Goal: Task Accomplishment & Management: Complete application form

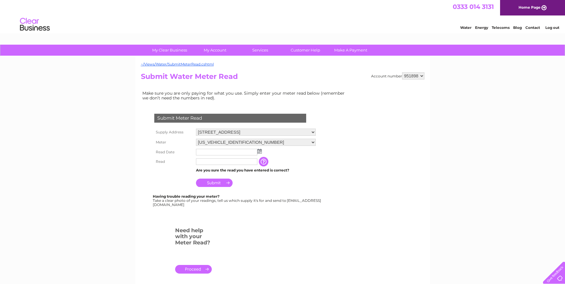
click at [200, 152] on input "text" at bounding box center [226, 152] width 61 height 7
click at [260, 152] on img at bounding box center [259, 151] width 4 height 5
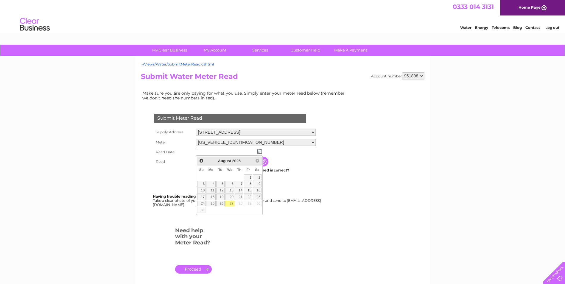
click at [233, 203] on link "27" at bounding box center [230, 204] width 10 height 6
type input "2025/08/27"
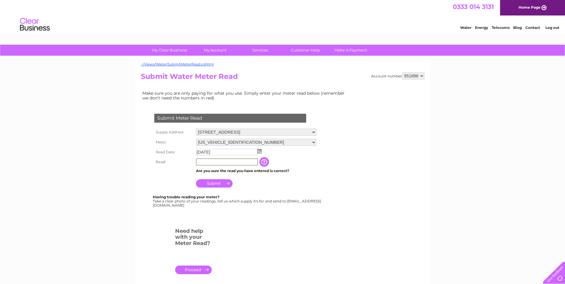
click at [220, 163] on input "text" at bounding box center [227, 161] width 62 height 7
click at [225, 183] on input "Submit" at bounding box center [214, 183] width 37 height 8
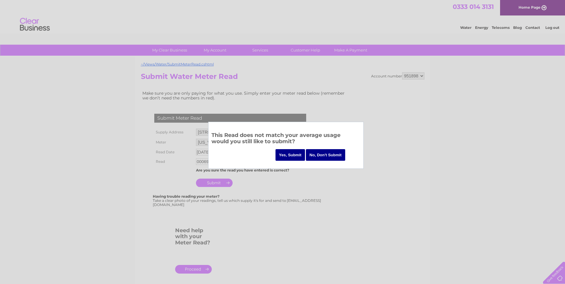
click at [326, 155] on input "No, Don't Submit" at bounding box center [325, 155] width 39 height 12
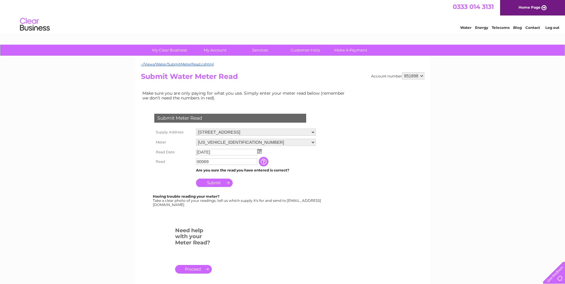
click at [242, 163] on input "00069" at bounding box center [226, 161] width 61 height 7
type input "0"
click at [222, 161] on input "text" at bounding box center [227, 161] width 62 height 7
click at [203, 161] on input "text" at bounding box center [227, 161] width 62 height 7
click at [263, 160] on input "button" at bounding box center [264, 162] width 11 height 10
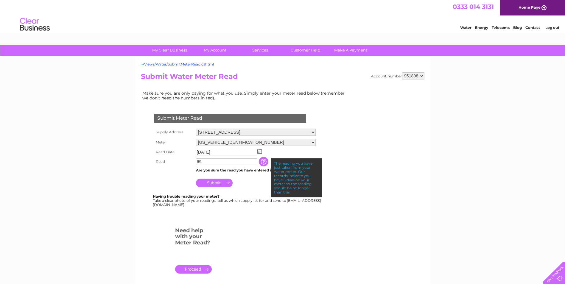
click at [197, 164] on input "69" at bounding box center [226, 161] width 61 height 7
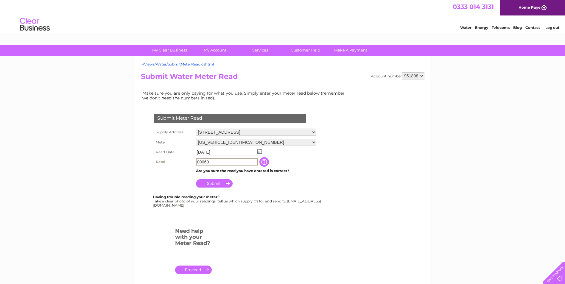
type input "00069"
click at [264, 162] on input "button" at bounding box center [264, 162] width 11 height 10
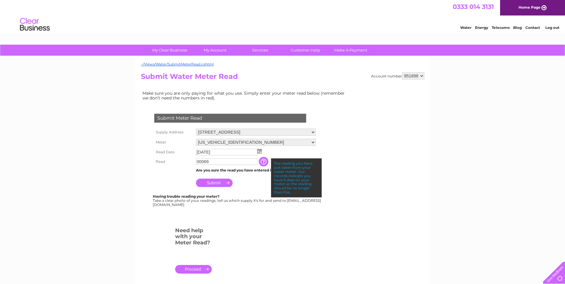
click at [217, 181] on input "Submit" at bounding box center [214, 183] width 37 height 8
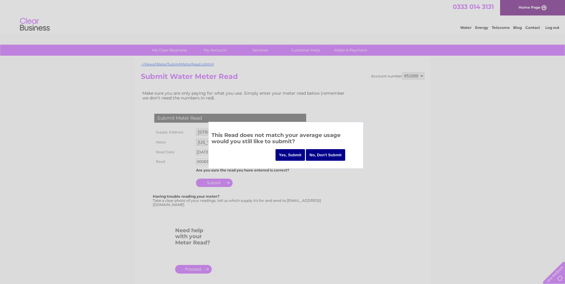
click at [295, 156] on input "Yes, Submit" at bounding box center [290, 155] width 30 height 12
